Goal: Information Seeking & Learning: Learn about a topic

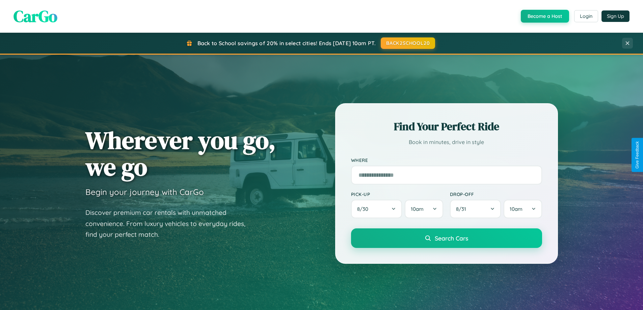
scroll to position [1298, 0]
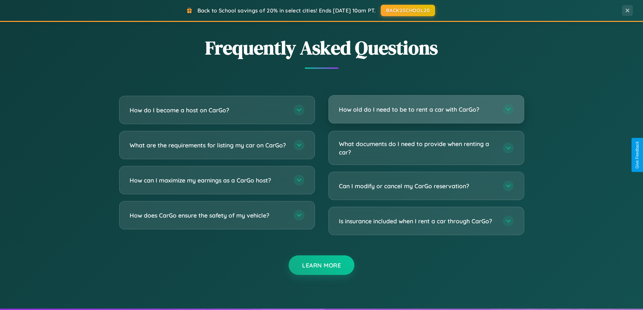
click at [426, 109] on h3 "How old do I need to be to rent a car with CarGo?" at bounding box center [417, 109] width 157 height 8
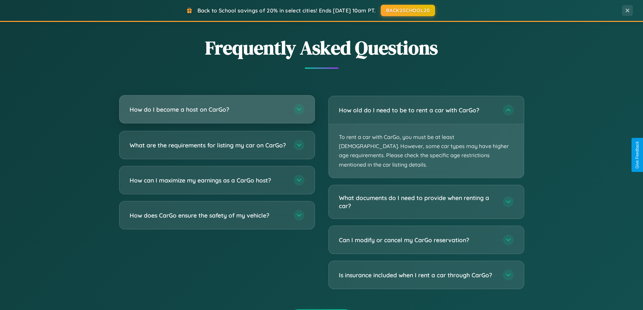
click at [217, 110] on h3 "How do I become a host on CarGo?" at bounding box center [208, 109] width 157 height 8
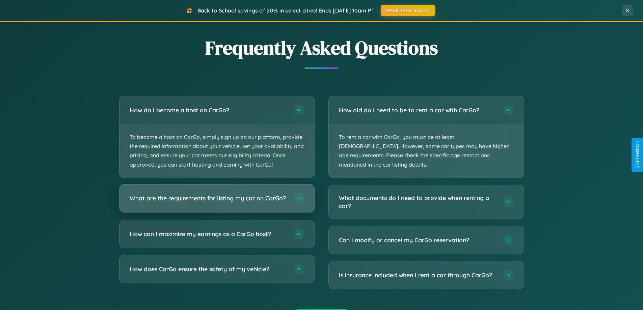
click at [217, 201] on h3 "What are the requirements for listing my car on CarGo?" at bounding box center [208, 198] width 157 height 8
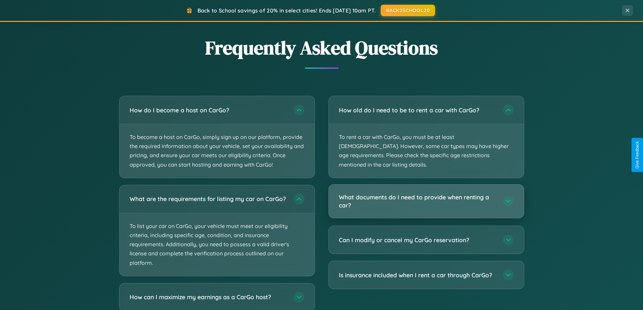
click at [426, 193] on h3 "What documents do I need to provide when renting a car?" at bounding box center [417, 201] width 157 height 17
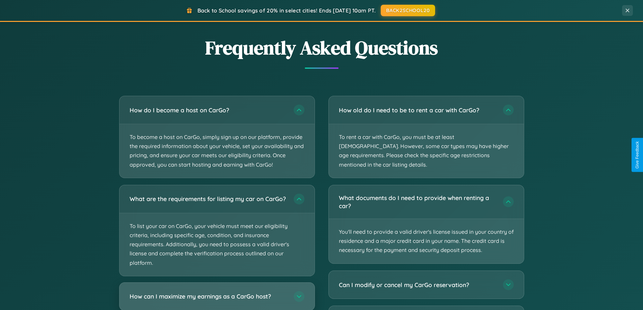
click at [217, 299] on h3 "How can I maximize my earnings as a CarGo host?" at bounding box center [208, 296] width 157 height 8
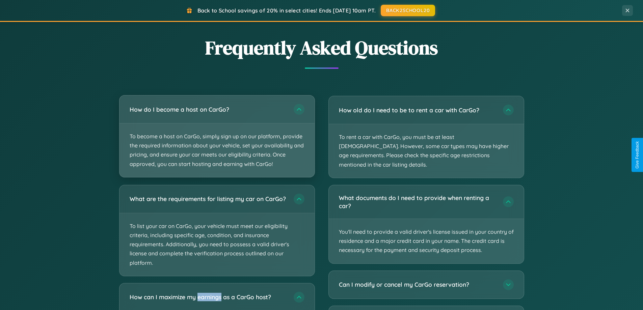
click at [217, 136] on p "To become a host on CarGo, simply sign up on our platform, provide the required…" at bounding box center [216, 150] width 195 height 54
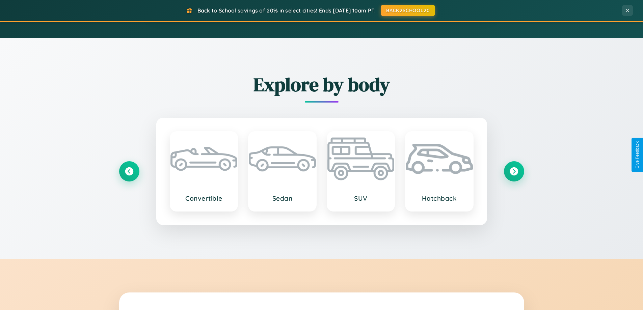
scroll to position [464, 0]
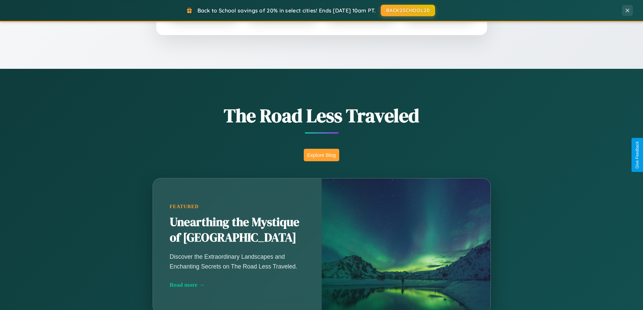
click at [321, 155] on button "Explore Blog" at bounding box center [321, 155] width 35 height 12
